Goal: Browse casually: Explore the website without a specific task or goal

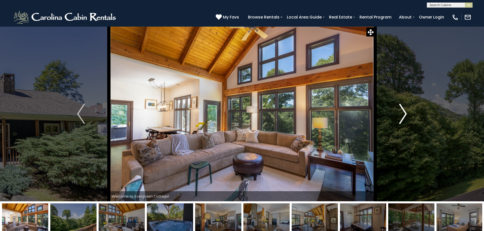
click at [388, 113] on button "Next" at bounding box center [403, 113] width 56 height 175
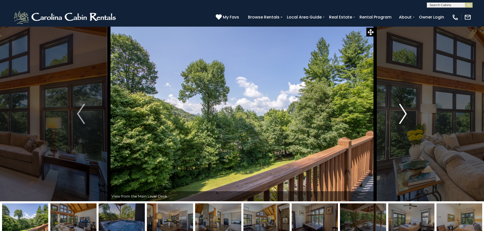
click at [393, 114] on button "Next" at bounding box center [403, 113] width 56 height 175
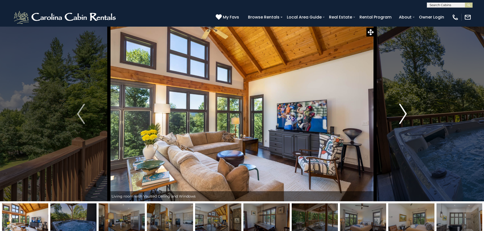
click at [393, 114] on button "Next" at bounding box center [403, 113] width 56 height 175
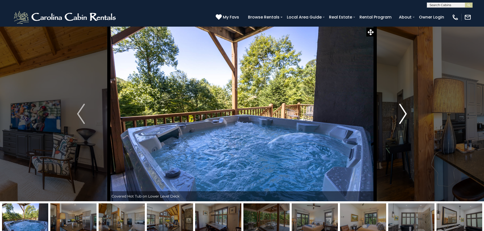
click at [393, 114] on button "Next" at bounding box center [403, 113] width 56 height 175
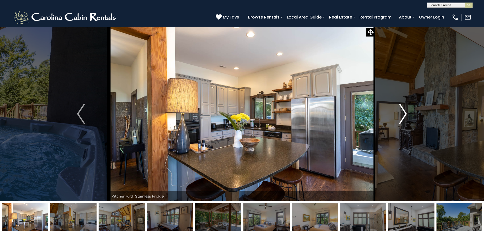
click at [393, 114] on button "Next" at bounding box center [403, 113] width 56 height 175
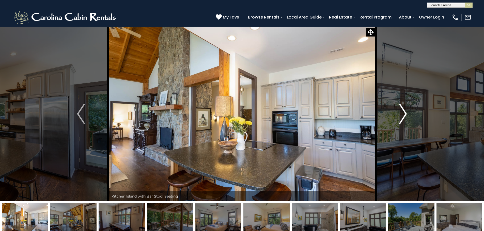
click at [393, 114] on button "Next" at bounding box center [403, 113] width 56 height 175
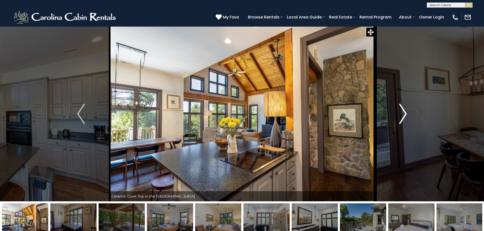
click at [393, 114] on button "Next" at bounding box center [403, 113] width 56 height 175
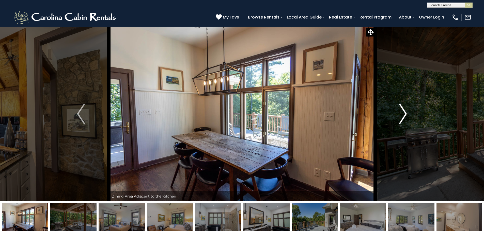
click at [393, 114] on button "Next" at bounding box center [403, 113] width 56 height 175
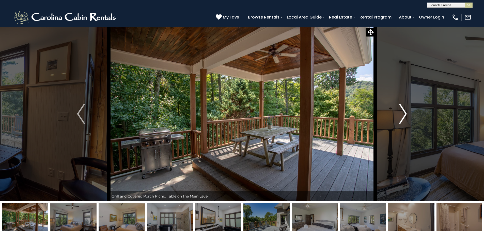
click at [393, 114] on button "Next" at bounding box center [403, 113] width 56 height 175
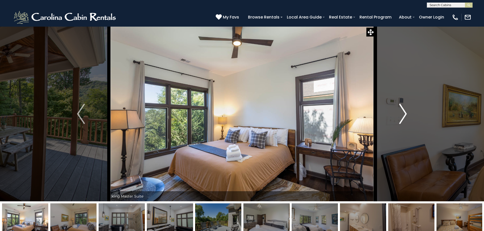
click at [393, 114] on button "Next" at bounding box center [403, 113] width 56 height 175
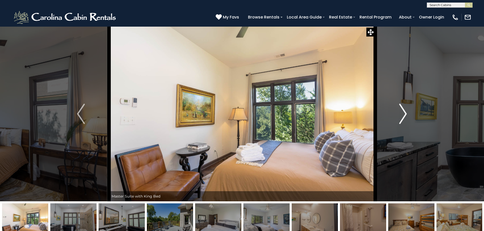
click at [393, 114] on button "Next" at bounding box center [403, 113] width 56 height 175
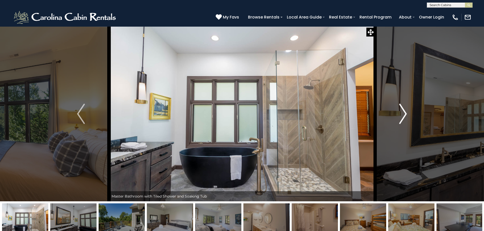
click at [393, 114] on button "Next" at bounding box center [403, 113] width 56 height 175
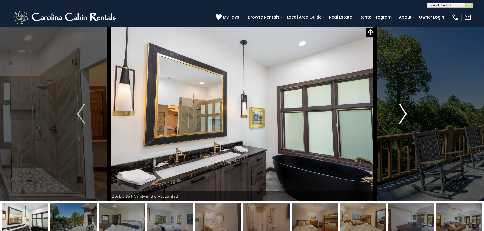
click at [393, 114] on button "Next" at bounding box center [403, 113] width 56 height 175
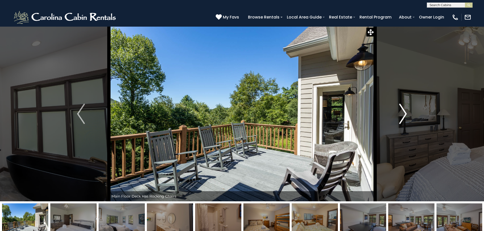
click at [393, 114] on button "Next" at bounding box center [403, 113] width 56 height 175
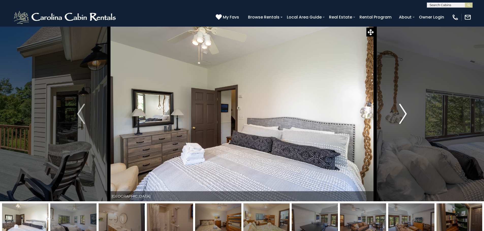
click at [393, 114] on button "Next" at bounding box center [403, 113] width 56 height 175
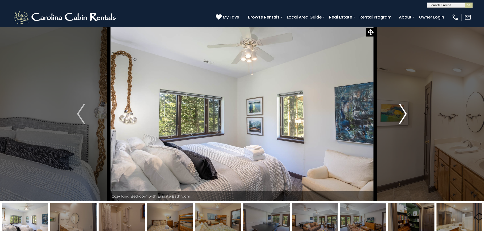
click at [393, 114] on button "Next" at bounding box center [403, 113] width 56 height 175
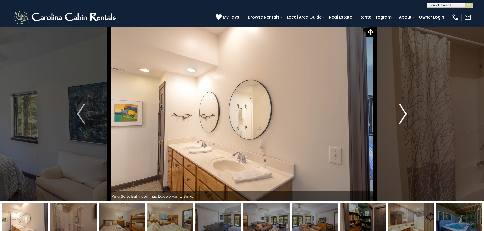
click at [393, 114] on button "Next" at bounding box center [403, 113] width 56 height 175
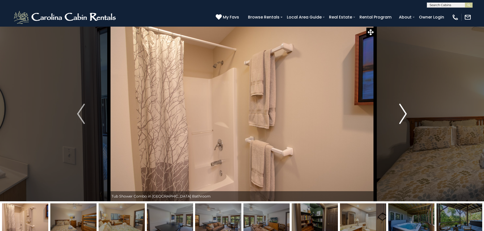
click at [393, 114] on button "Next" at bounding box center [403, 113] width 56 height 175
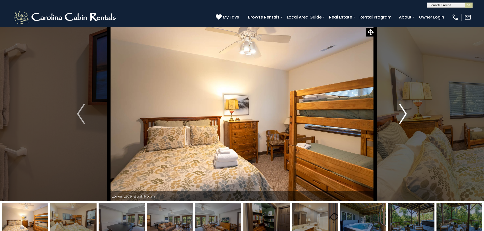
click at [393, 114] on button "Next" at bounding box center [403, 113] width 56 height 175
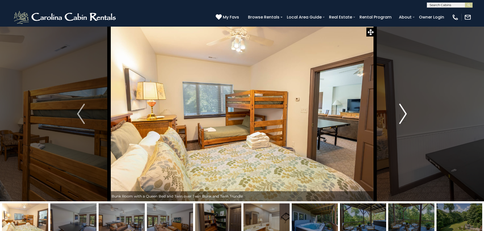
click at [393, 114] on button "Next" at bounding box center [403, 113] width 56 height 175
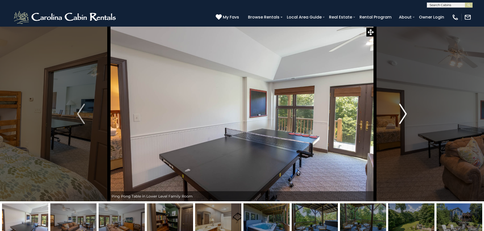
click at [393, 114] on button "Next" at bounding box center [403, 113] width 56 height 175
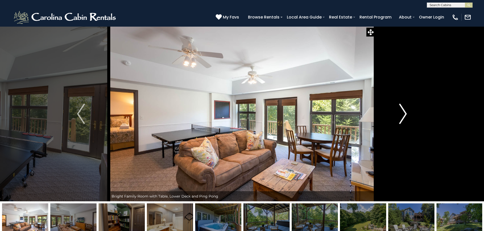
click at [393, 114] on button "Next" at bounding box center [403, 113] width 56 height 175
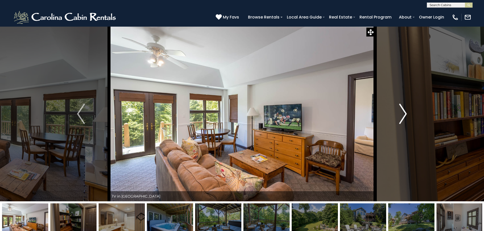
click at [393, 114] on button "Next" at bounding box center [403, 113] width 56 height 175
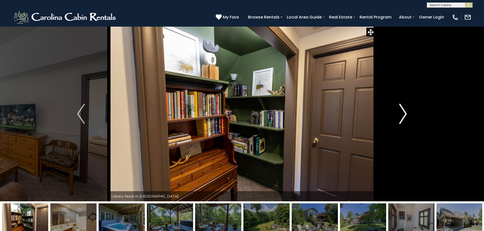
click at [393, 114] on button "Next" at bounding box center [403, 113] width 56 height 175
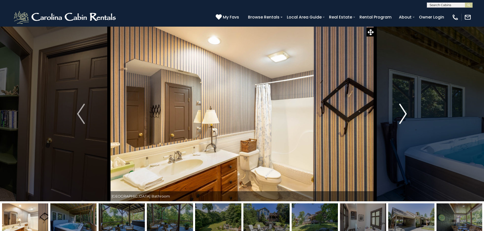
click at [393, 114] on button "Next" at bounding box center [403, 113] width 56 height 175
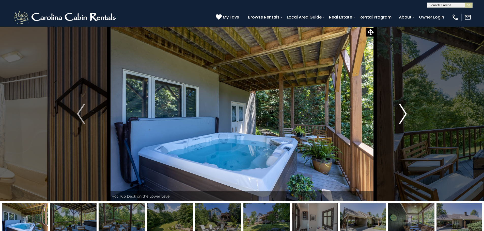
click at [393, 114] on button "Next" at bounding box center [403, 113] width 56 height 175
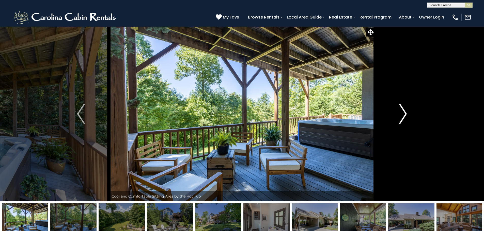
click at [393, 114] on button "Next" at bounding box center [403, 113] width 56 height 175
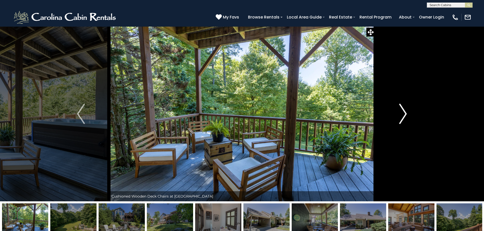
click at [393, 114] on button "Next" at bounding box center [403, 113] width 56 height 175
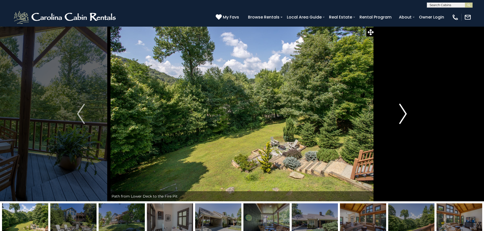
click at [393, 114] on button "Next" at bounding box center [403, 113] width 56 height 175
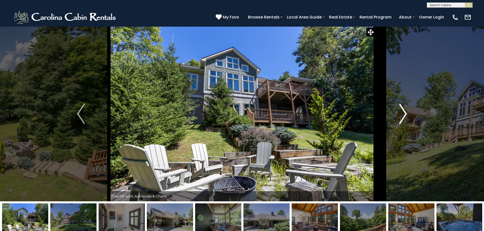
click at [393, 114] on button "Next" at bounding box center [403, 113] width 56 height 175
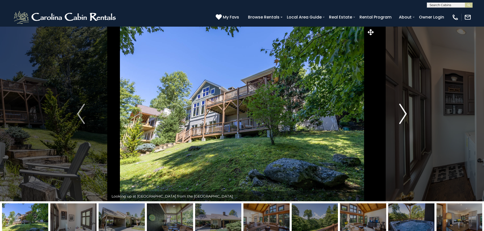
click at [393, 114] on button "Next" at bounding box center [403, 113] width 56 height 175
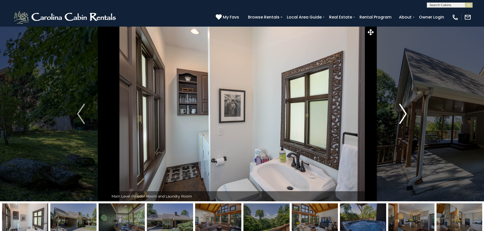
click at [393, 114] on button "Next" at bounding box center [403, 113] width 56 height 175
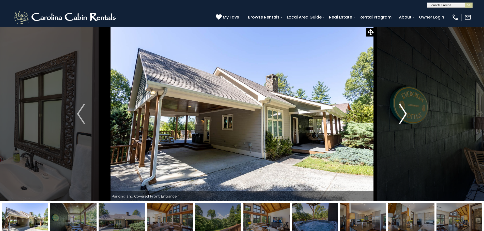
click at [402, 108] on img "Next" at bounding box center [403, 114] width 8 height 20
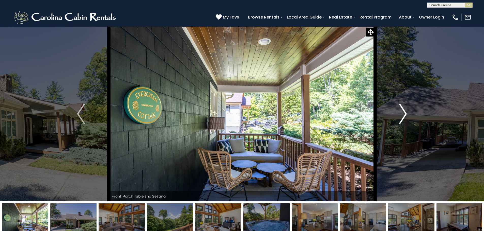
click at [402, 108] on img "Next" at bounding box center [403, 114] width 8 height 20
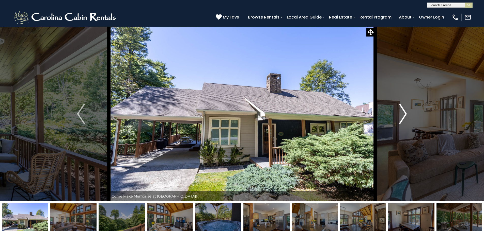
click at [402, 108] on img "Next" at bounding box center [403, 114] width 8 height 20
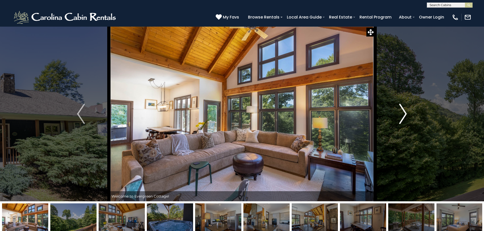
click at [402, 108] on img "Next" at bounding box center [403, 114] width 8 height 20
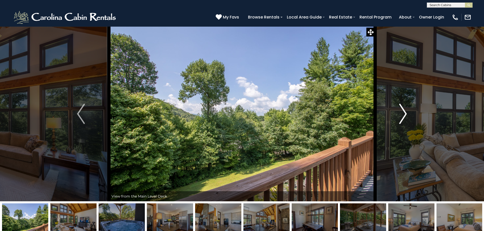
click at [402, 108] on img "Next" at bounding box center [403, 114] width 8 height 20
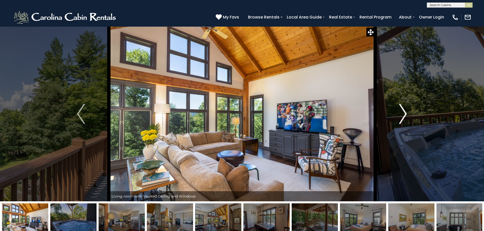
click at [402, 108] on img "Next" at bounding box center [403, 114] width 8 height 20
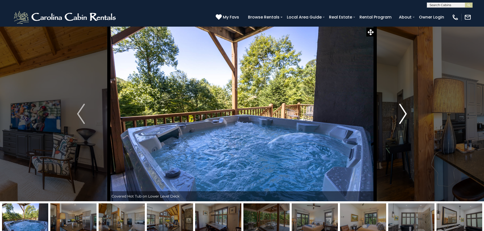
click at [402, 108] on img "Next" at bounding box center [403, 114] width 8 height 20
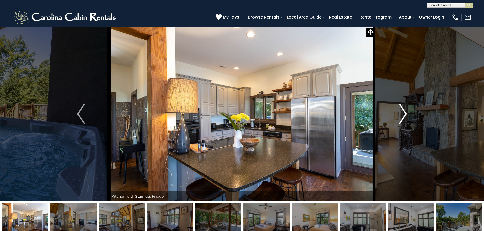
click at [402, 108] on img "Next" at bounding box center [403, 114] width 8 height 20
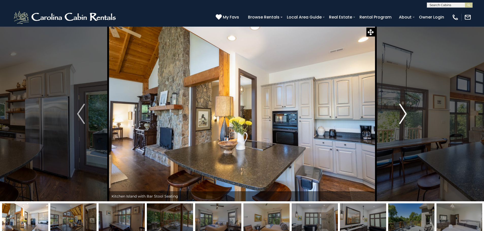
click at [402, 108] on img "Next" at bounding box center [403, 114] width 8 height 20
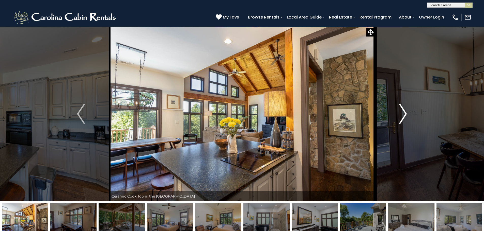
click at [402, 108] on img "Next" at bounding box center [403, 114] width 8 height 20
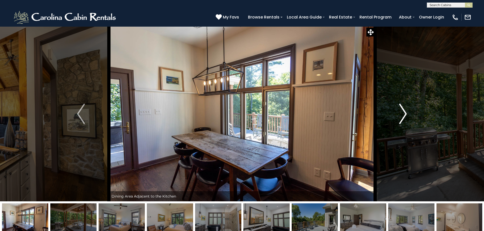
click at [402, 108] on img "Next" at bounding box center [403, 114] width 8 height 20
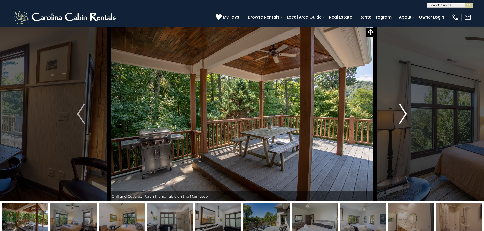
click at [402, 108] on img "Next" at bounding box center [403, 114] width 8 height 20
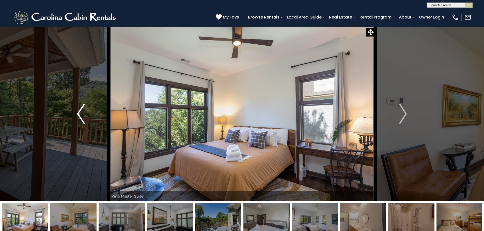
click at [87, 108] on button "Previous" at bounding box center [81, 113] width 56 height 175
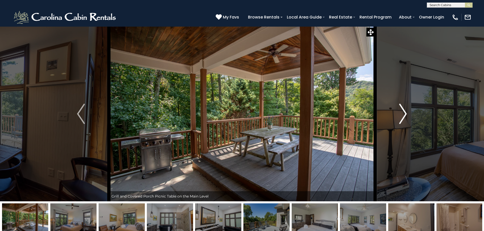
click at [389, 115] on button "Next" at bounding box center [403, 113] width 56 height 175
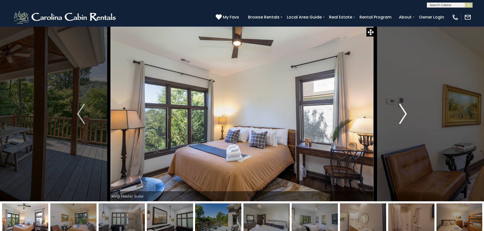
click at [389, 115] on button "Next" at bounding box center [403, 113] width 56 height 175
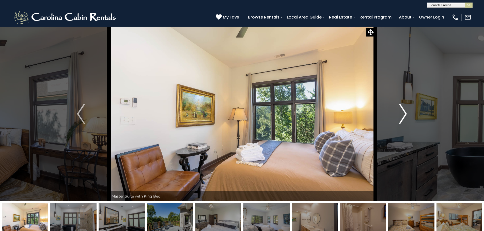
click at [389, 115] on button "Next" at bounding box center [403, 113] width 56 height 175
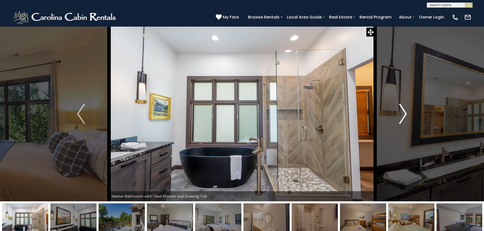
click at [389, 115] on button "Next" at bounding box center [403, 113] width 56 height 175
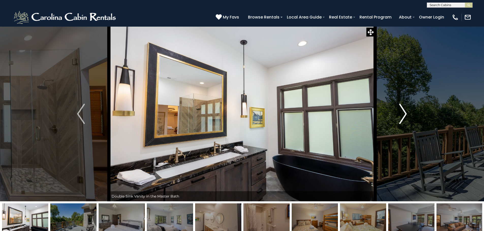
click at [389, 115] on button "Next" at bounding box center [403, 113] width 56 height 175
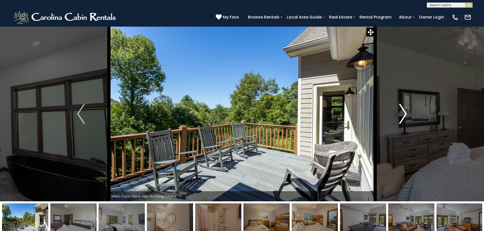
click at [389, 115] on button "Next" at bounding box center [403, 113] width 56 height 175
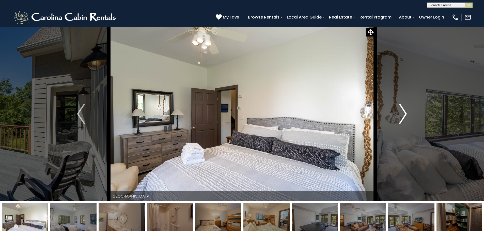
click at [388, 115] on button "Next" at bounding box center [403, 113] width 56 height 175
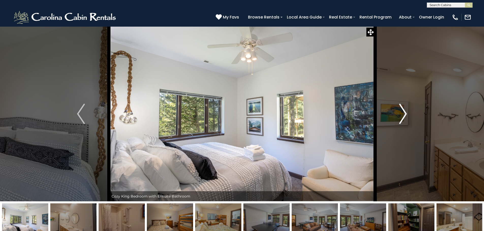
click at [388, 115] on button "Next" at bounding box center [403, 113] width 56 height 175
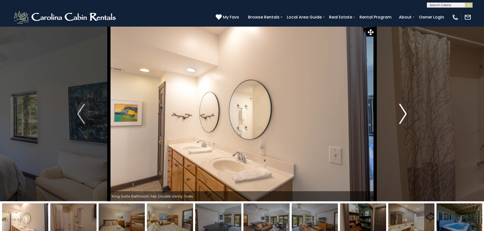
click at [388, 115] on button "Next" at bounding box center [403, 113] width 56 height 175
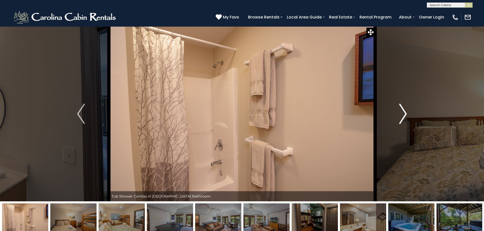
click at [388, 115] on button "Next" at bounding box center [403, 113] width 56 height 175
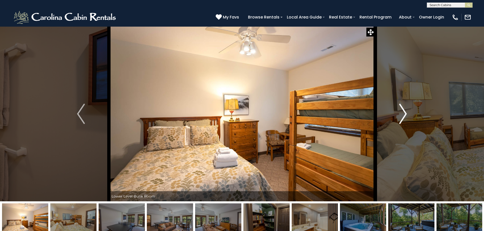
click at [389, 115] on button "Next" at bounding box center [403, 113] width 56 height 175
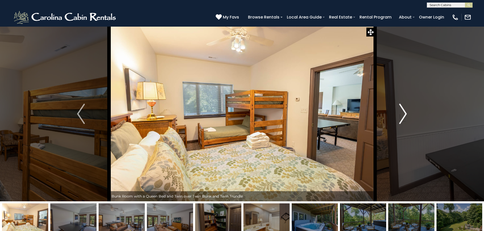
click at [389, 115] on button "Next" at bounding box center [403, 113] width 56 height 175
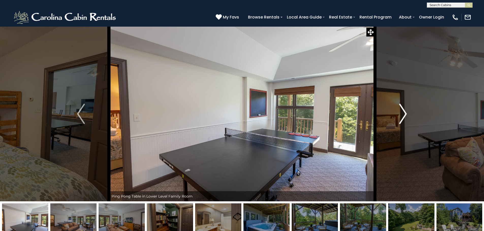
click at [389, 115] on button "Next" at bounding box center [403, 113] width 56 height 175
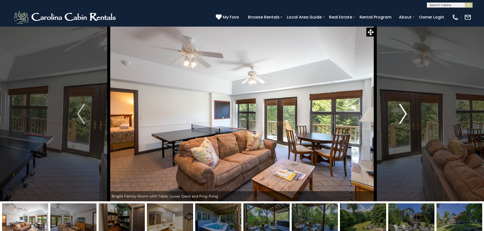
click at [389, 115] on button "Next" at bounding box center [403, 113] width 56 height 175
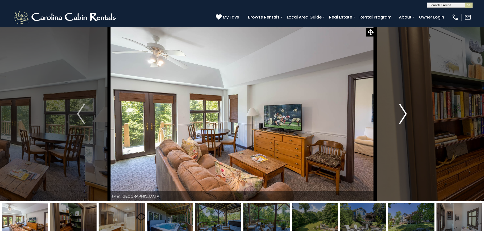
click at [389, 115] on button "Next" at bounding box center [403, 113] width 56 height 175
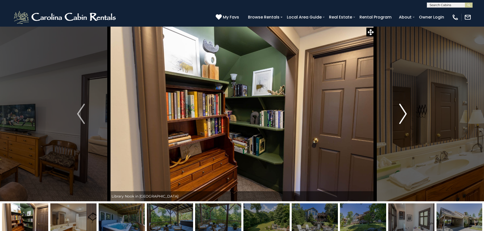
click at [389, 115] on button "Next" at bounding box center [403, 113] width 56 height 175
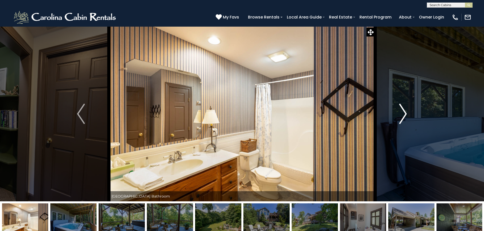
click at [389, 115] on button "Next" at bounding box center [403, 113] width 56 height 175
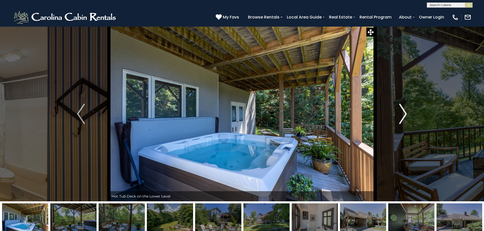
click at [389, 115] on button "Next" at bounding box center [403, 113] width 56 height 175
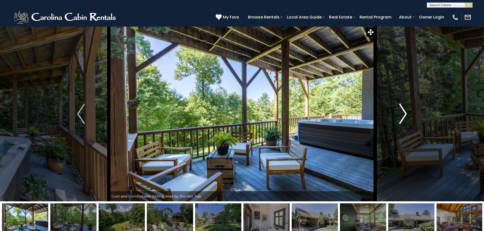
click at [389, 115] on button "Next" at bounding box center [403, 113] width 56 height 175
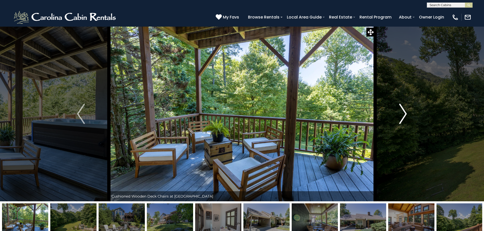
click at [389, 115] on button "Next" at bounding box center [403, 113] width 56 height 175
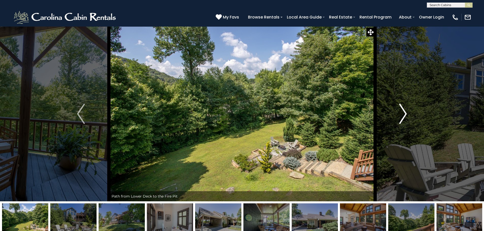
click at [389, 115] on button "Next" at bounding box center [403, 113] width 56 height 175
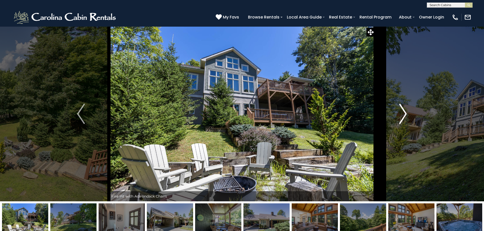
click at [389, 115] on button "Next" at bounding box center [403, 113] width 56 height 175
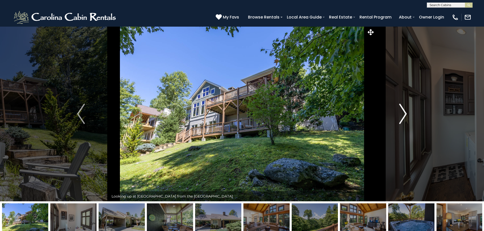
click at [389, 115] on button "Next" at bounding box center [403, 113] width 56 height 175
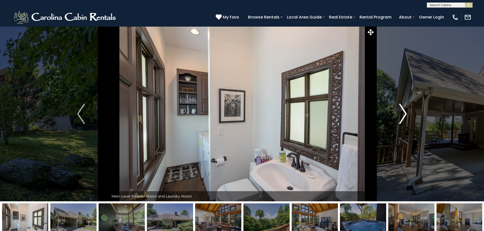
click at [389, 115] on button "Next" at bounding box center [403, 113] width 56 height 175
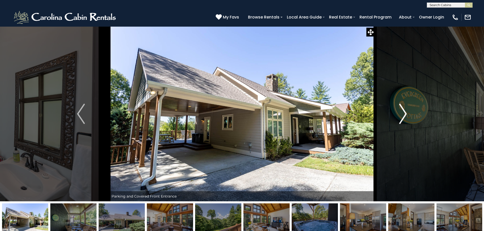
click at [389, 115] on button "Next" at bounding box center [403, 113] width 56 height 175
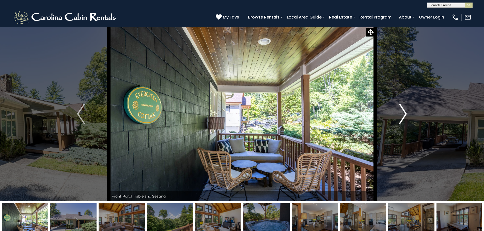
click at [389, 115] on button "Next" at bounding box center [403, 113] width 56 height 175
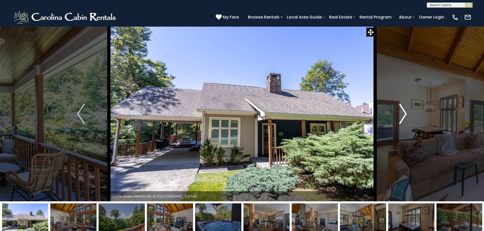
click at [389, 115] on button "Next" at bounding box center [403, 113] width 56 height 175
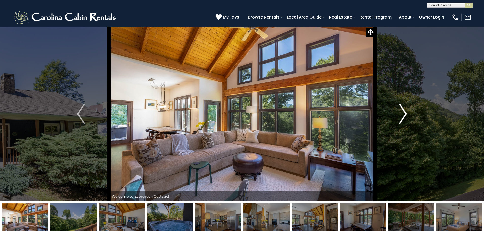
click at [389, 115] on button "Next" at bounding box center [403, 113] width 56 height 175
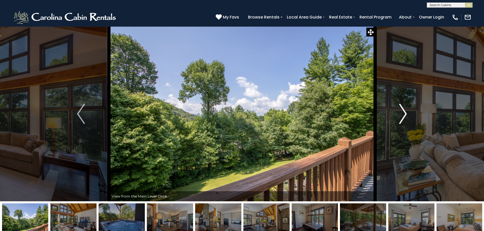
click at [389, 115] on button "Next" at bounding box center [403, 113] width 56 height 175
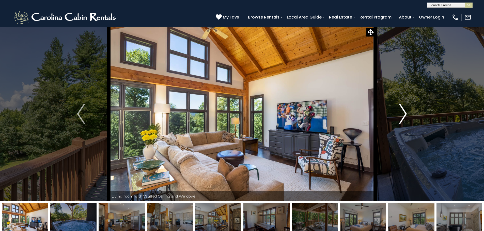
click at [389, 115] on button "Next" at bounding box center [403, 113] width 56 height 175
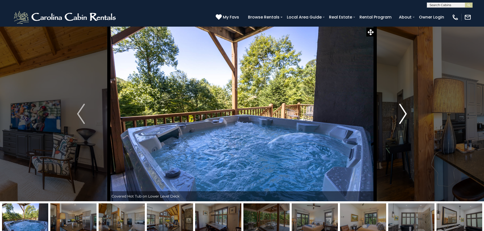
click at [389, 115] on button "Next" at bounding box center [403, 113] width 56 height 175
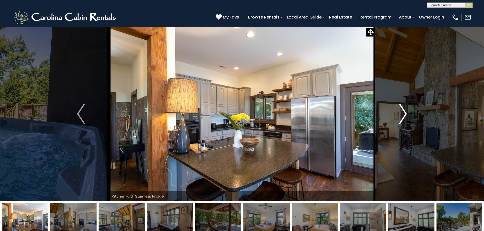
click at [389, 115] on button "Next" at bounding box center [403, 113] width 56 height 175
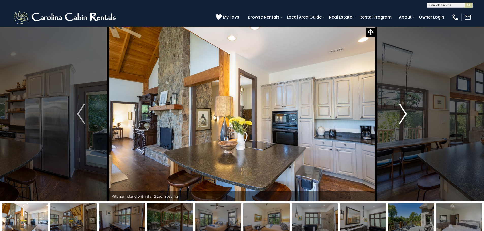
click at [389, 114] on button "Next" at bounding box center [403, 113] width 56 height 175
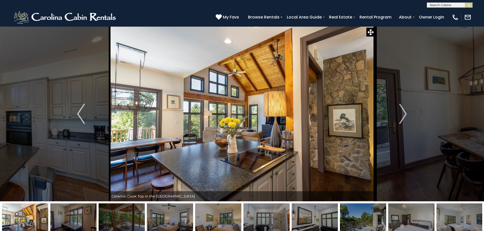
click at [270, 79] on img at bounding box center [242, 113] width 266 height 175
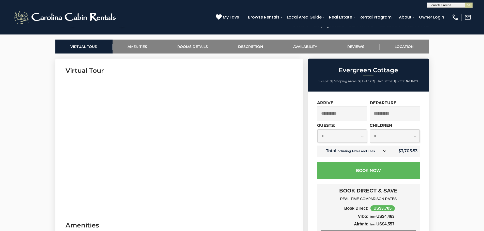
scroll to position [254, 0]
